Goal: Information Seeking & Learning: Learn about a topic

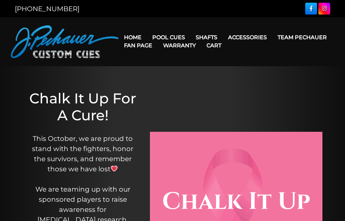
click at [180, 138] on link "Limited Edition" at bounding box center [189, 132] width 83 height 9
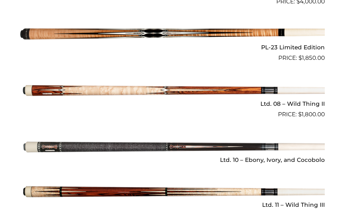
scroll to position [857, 0]
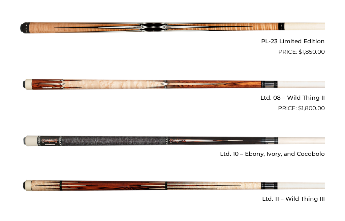
click at [297, 142] on img at bounding box center [172, 140] width 305 height 51
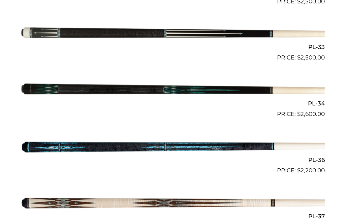
scroll to position [513, 0]
click at [306, 90] on img at bounding box center [172, 90] width 305 height 51
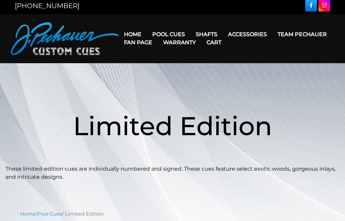
scroll to position [3, 0]
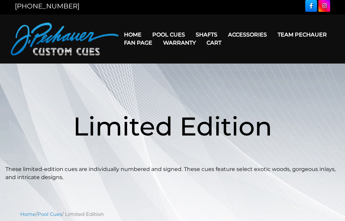
click at [182, 67] on link "Pro Series (R) – NEW" at bounding box center [189, 63] width 83 height 9
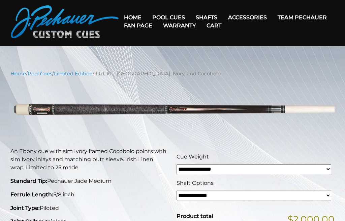
scroll to position [20, 0]
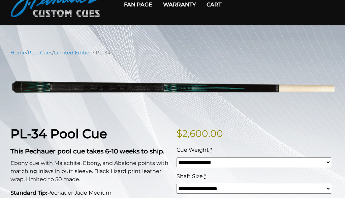
scroll to position [41, 0]
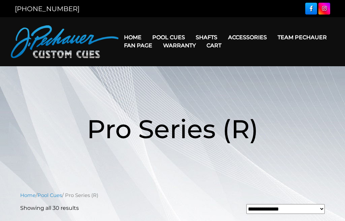
click at [170, 57] on link "JP Series (T) – NEW" at bounding box center [189, 56] width 83 height 9
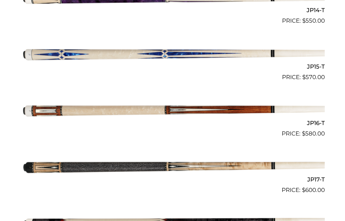
scroll to position [978, 0]
click at [305, 162] on img at bounding box center [172, 166] width 305 height 51
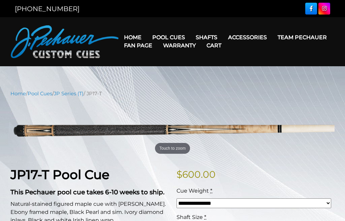
click at [211, 80] on link "Torch +" at bounding box center [249, 75] width 116 height 9
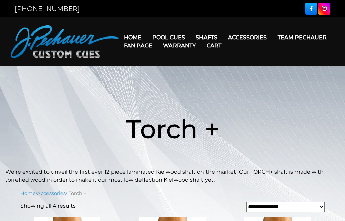
click at [212, 90] on link "Kielwood" at bounding box center [249, 84] width 116 height 9
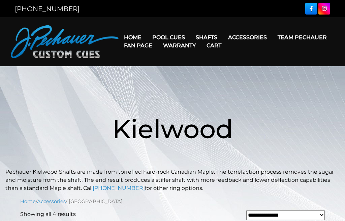
click at [281, 71] on link "Performance Plus Low Deflection Shafts" at bounding box center [249, 65] width 116 height 9
